Goal: Task Accomplishment & Management: Manage account settings

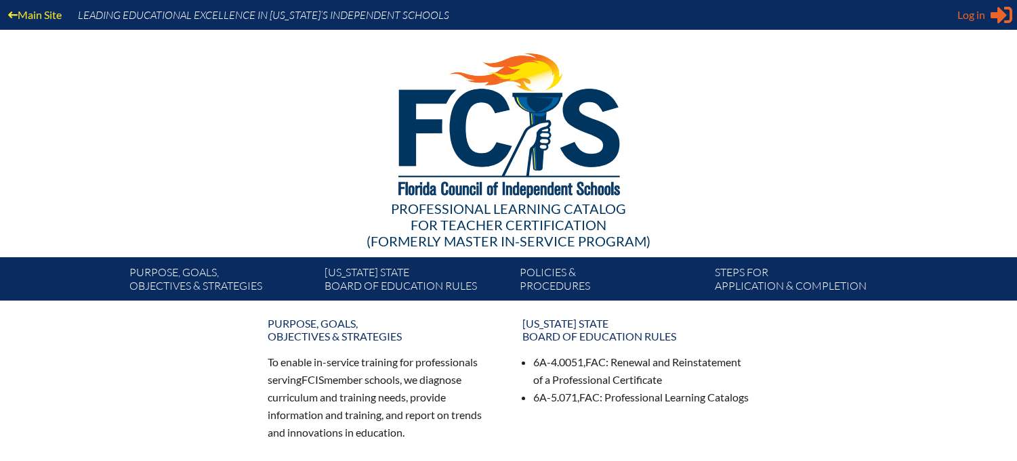
click at [975, 20] on span "Log in" at bounding box center [971, 15] width 28 height 16
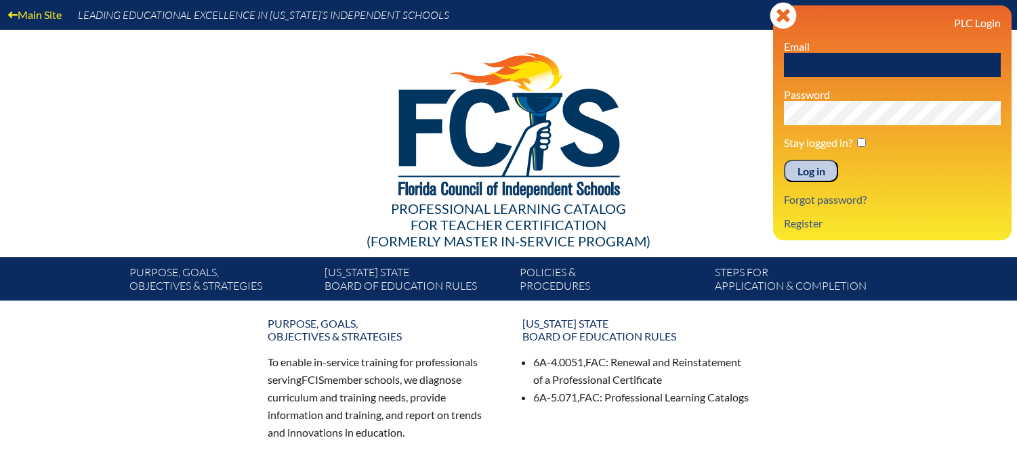
click at [846, 77] on input "text" at bounding box center [892, 65] width 217 height 24
type input "[EMAIL_ADDRESS][DOMAIN_NAME]"
click at [798, 188] on div "PLC Login Email [EMAIL_ADDRESS][DOMAIN_NAME] Password Stay logged in? Log in Fo…" at bounding box center [892, 122] width 217 height 213
click at [805, 176] on input "Log in" at bounding box center [811, 171] width 54 height 23
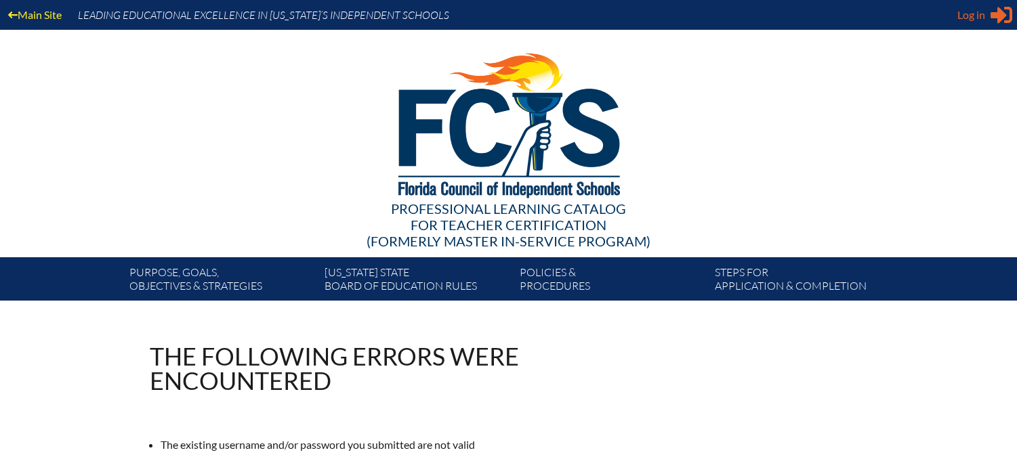
click at [973, 19] on span "Log in" at bounding box center [971, 15] width 28 height 16
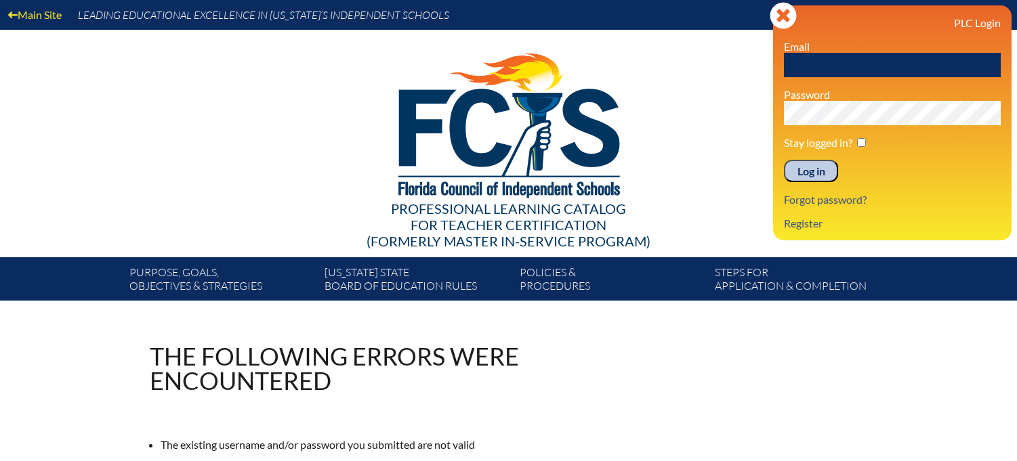
click at [873, 63] on input "text" at bounding box center [892, 65] width 217 height 24
click at [830, 66] on input "[EMAIL_ADDRESS][DOMAIN_NAME]" at bounding box center [892, 65] width 217 height 24
click at [858, 68] on input "[EMAIL_ADDRESS][DOMAIN_NAME]" at bounding box center [892, 65] width 217 height 24
type input "amurphy@lhprep.org"
click at [784, 160] on input "Log in" at bounding box center [811, 171] width 54 height 23
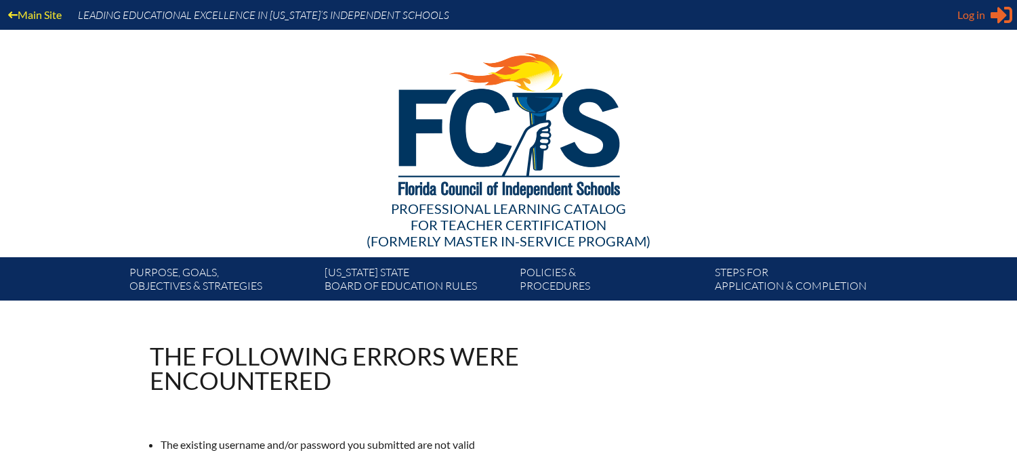
click at [969, 20] on span "Log in" at bounding box center [971, 15] width 28 height 16
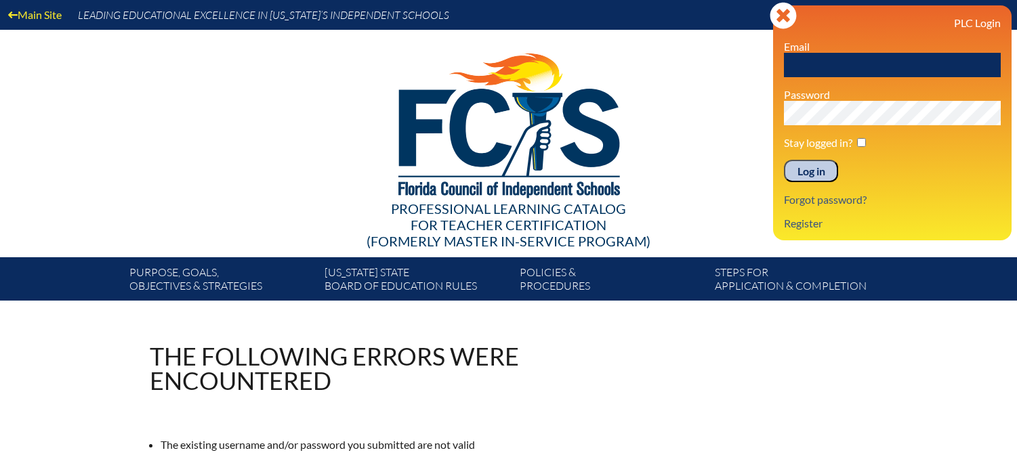
click at [876, 61] on input "text" at bounding box center [892, 65] width 217 height 24
click at [855, 68] on input "[EMAIL_ADDRESS][DOMAIN_NAME]" at bounding box center [892, 65] width 217 height 24
type input "amurphy@lhprep.org"
click at [746, 119] on div "Main Site Leading Educational Excellence in Florida’s Independent Schools Profe…" at bounding box center [508, 150] width 1017 height 301
click at [812, 167] on input "Log in" at bounding box center [811, 171] width 54 height 23
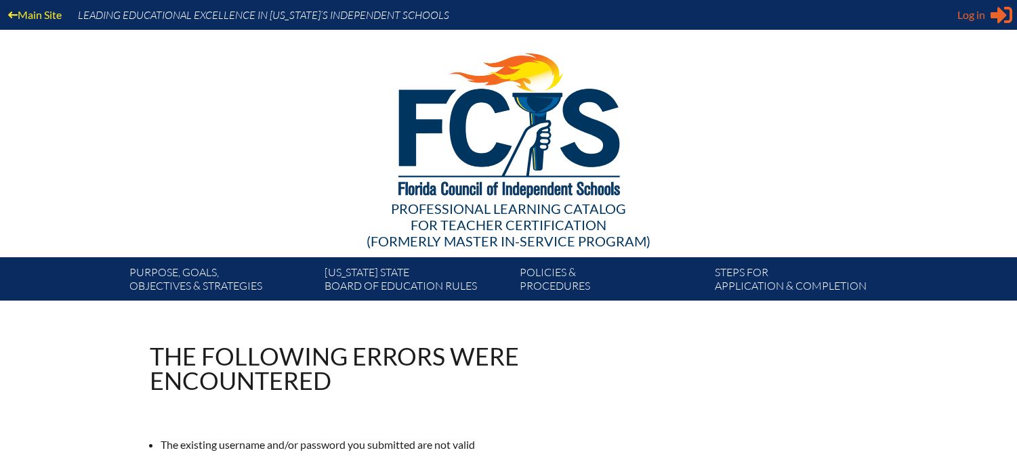
click at [976, 14] on span "Log in" at bounding box center [971, 15] width 28 height 16
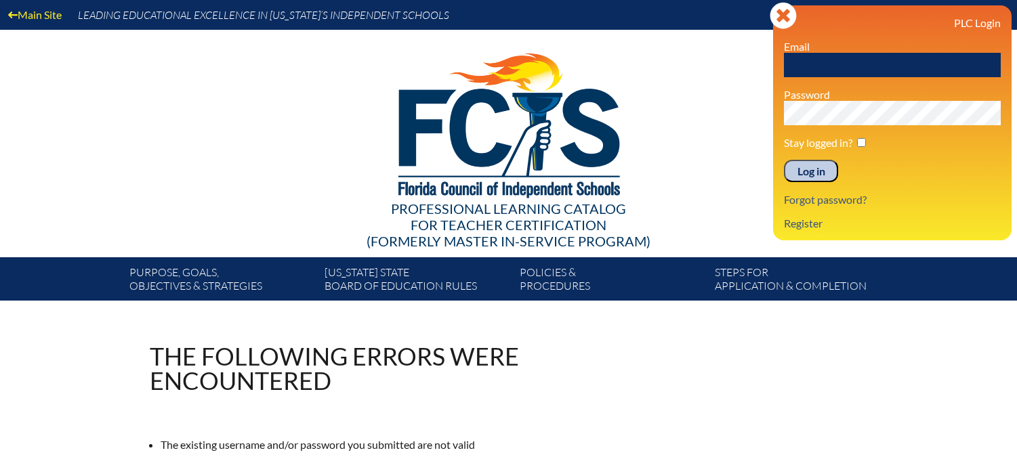
click at [845, 66] on input "text" at bounding box center [892, 65] width 217 height 24
click at [855, 69] on input "[EMAIL_ADDRESS][DOMAIN_NAME]" at bounding box center [892, 65] width 217 height 24
type input "amurphy@lhprep.org"
click at [784, 160] on input "Log in" at bounding box center [811, 171] width 54 height 23
